Goal: Task Accomplishment & Management: Manage account settings

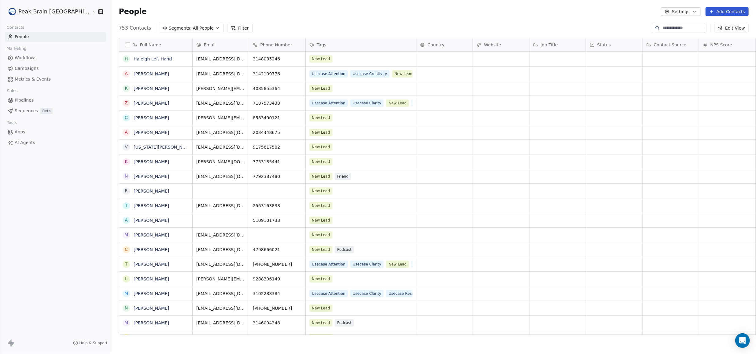
scroll to position [306, 667]
click at [29, 99] on span "Pipelines" at bounding box center [24, 100] width 19 height 6
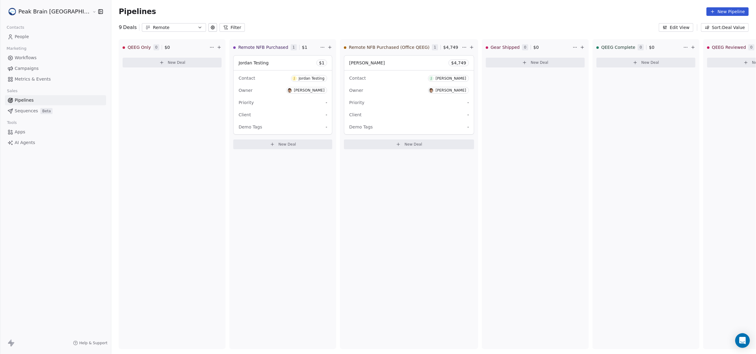
click at [153, 31] on div "Remote" at bounding box center [174, 27] width 42 height 6
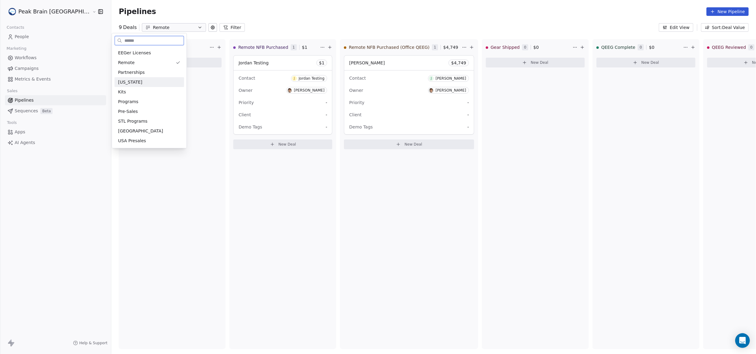
click at [133, 80] on div "[US_STATE]" at bounding box center [149, 82] width 62 height 6
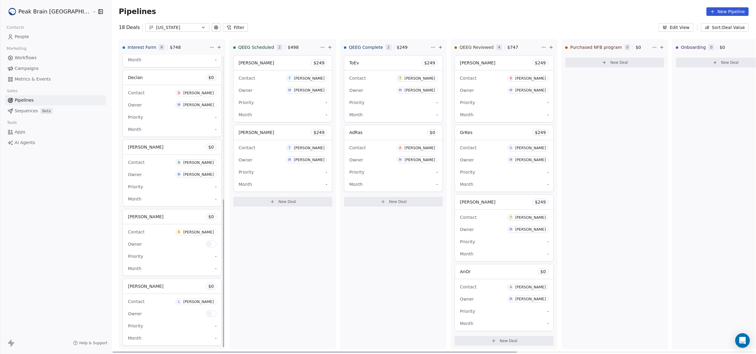
scroll to position [284, 0]
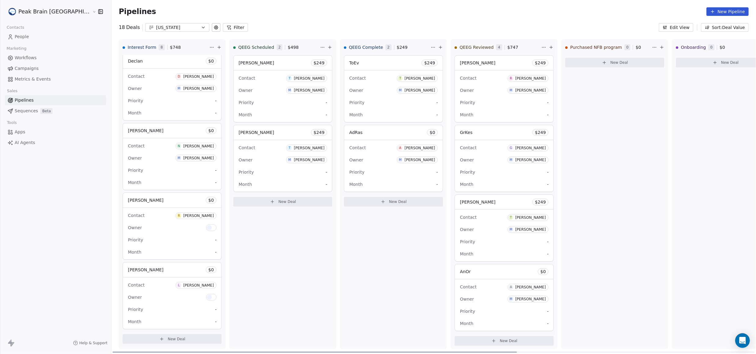
click at [168, 340] on span "New Deal" at bounding box center [177, 339] width 18 height 5
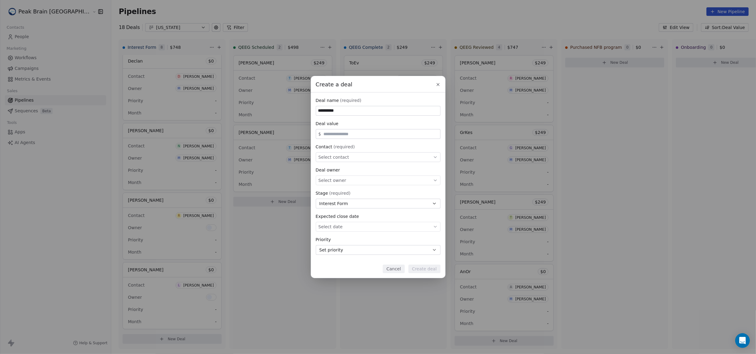
type input "**********"
click at [374, 154] on div "Select contact" at bounding box center [378, 157] width 125 height 10
type input "*****"
click at [372, 175] on div "T [PERSON_NAME]" at bounding box center [377, 175] width 111 height 7
click at [428, 268] on button "Create deal" at bounding box center [424, 269] width 32 height 9
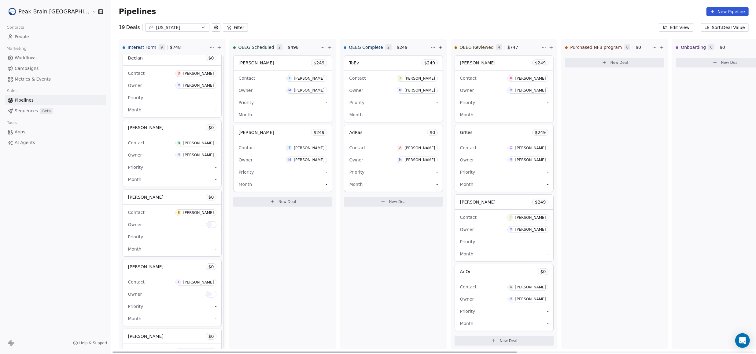
scroll to position [354, 0]
click at [141, 272] on div "[PERSON_NAME] $ 0" at bounding box center [172, 270] width 98 height 15
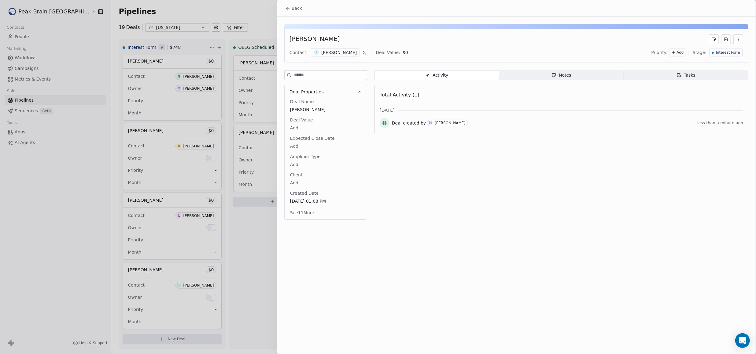
click at [546, 70] on span "Notes Notes" at bounding box center [561, 75] width 125 height 10
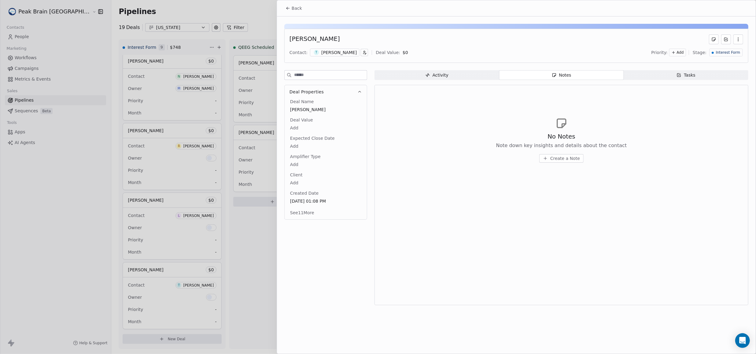
click at [495, 127] on div "No Notes Note down key insights and details about the contact Create a Note" at bounding box center [561, 139] width 363 height 75
click at [570, 157] on span "Create a Note" at bounding box center [565, 159] width 30 height 6
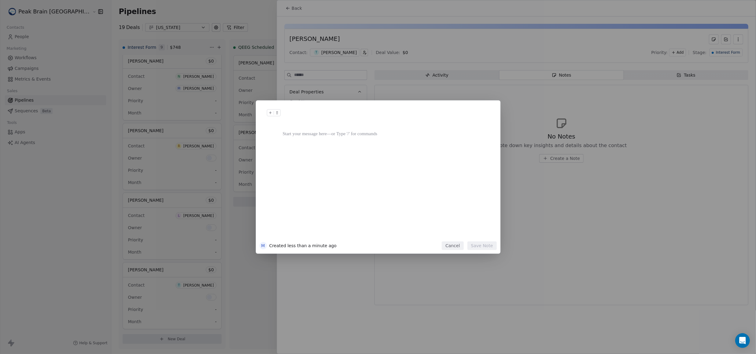
click at [322, 139] on div at bounding box center [387, 174] width 209 height 130
click at [480, 251] on div "**********" at bounding box center [378, 177] width 244 height 153
click at [480, 246] on button "Save Note" at bounding box center [481, 246] width 29 height 9
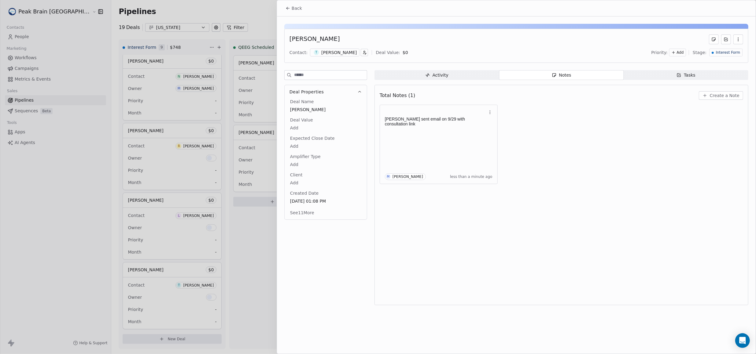
click at [292, 9] on span "Back" at bounding box center [297, 8] width 10 height 6
